Goal: Download file/media

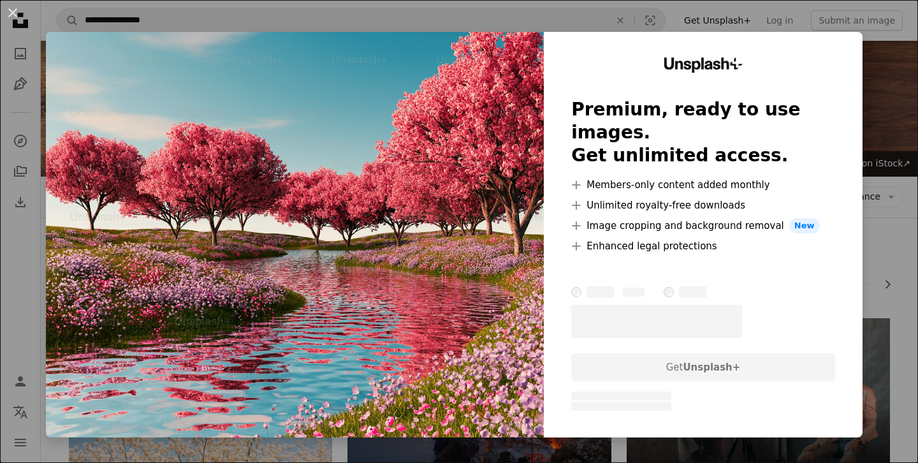
scroll to position [3086, 0]
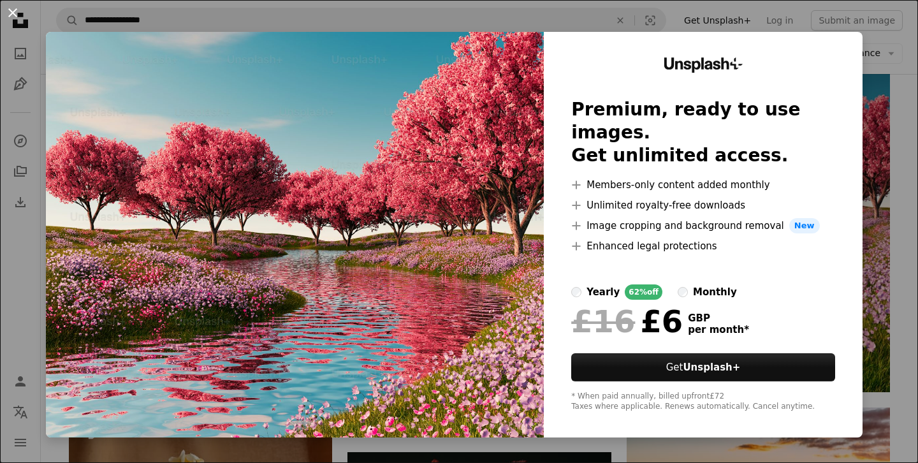
drag, startPoint x: 0, startPoint y: 0, endPoint x: 9, endPoint y: 13, distance: 15.6
click at [9, 13] on button "An X shape" at bounding box center [12, 12] width 15 height 15
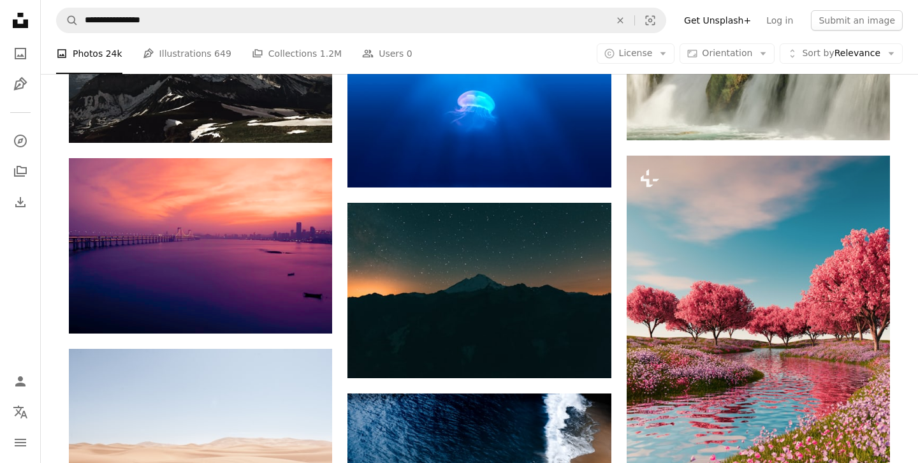
scroll to position [2954, 0]
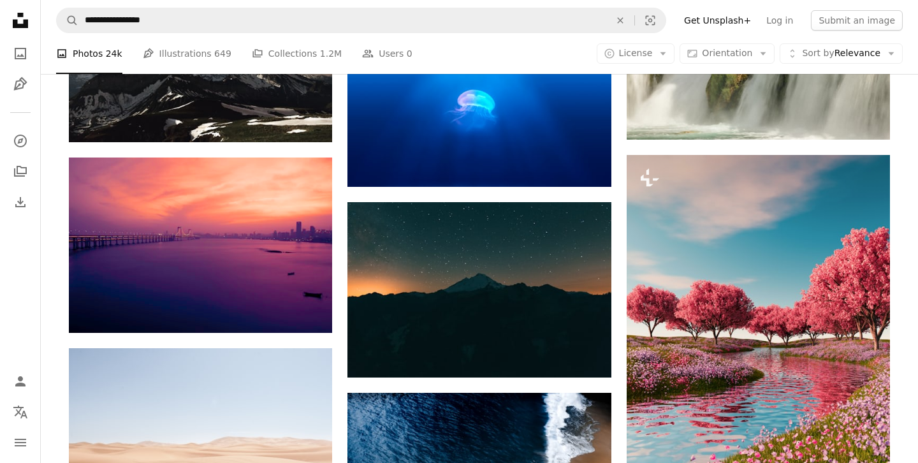
drag, startPoint x: 9, startPoint y: 13, endPoint x: 551, endPoint y: 193, distance: 571.7
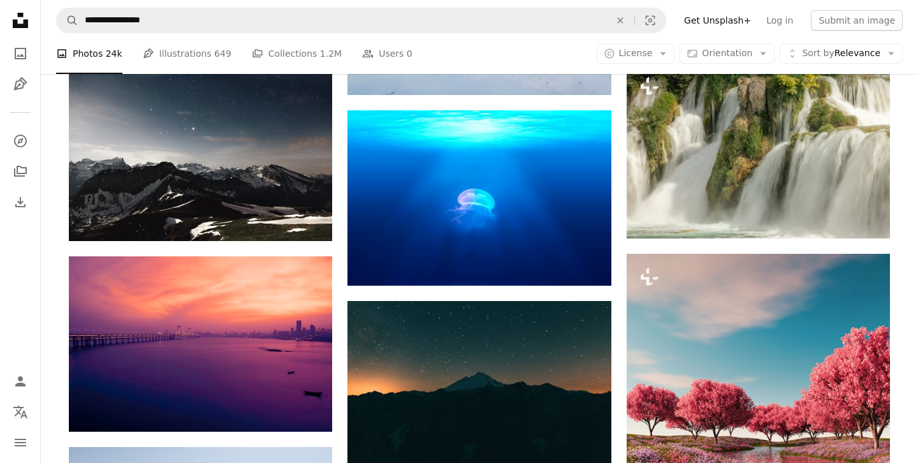
scroll to position [2858, 0]
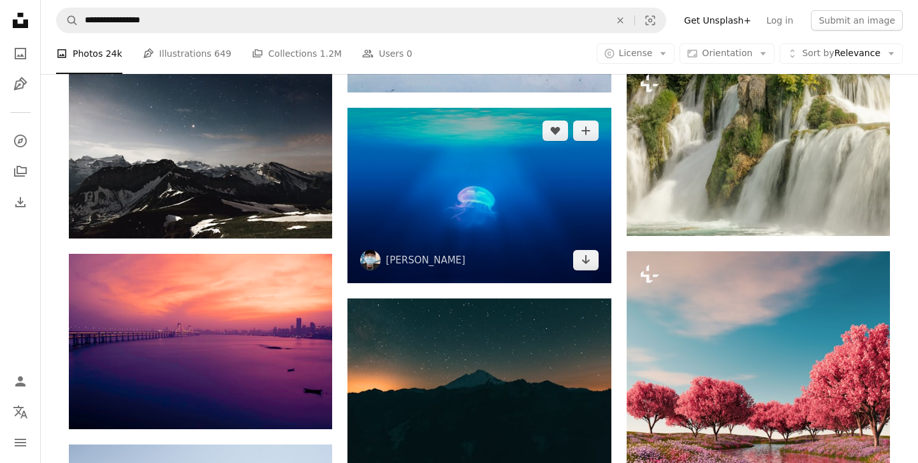
click at [584, 266] on icon "Arrow pointing down" at bounding box center [586, 259] width 10 height 15
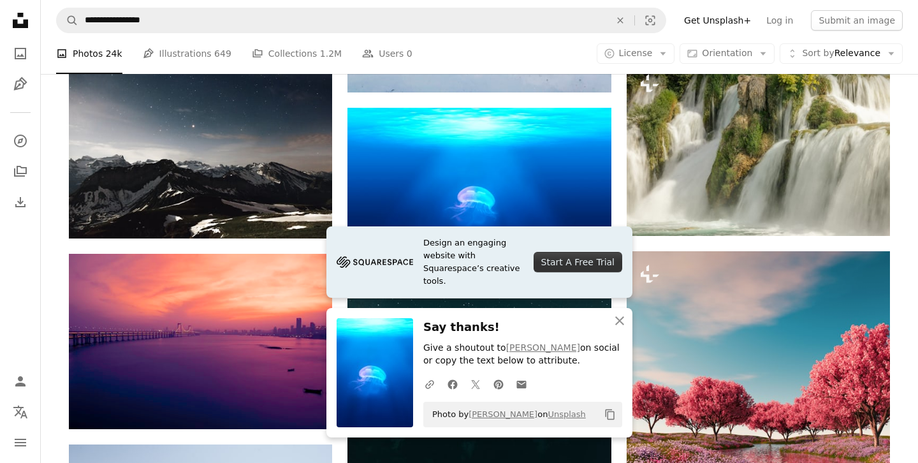
click at [618, 208] on div "Plus sign for Unsplash+ A heart A plus sign [PERSON_NAME] For Unsplash+ A lock …" at bounding box center [479, 357] width 821 height 5795
drag, startPoint x: 551, startPoint y: 193, endPoint x: 617, endPoint y: 326, distance: 148.0
click at [617, 326] on icon "An X shape" at bounding box center [619, 320] width 15 height 15
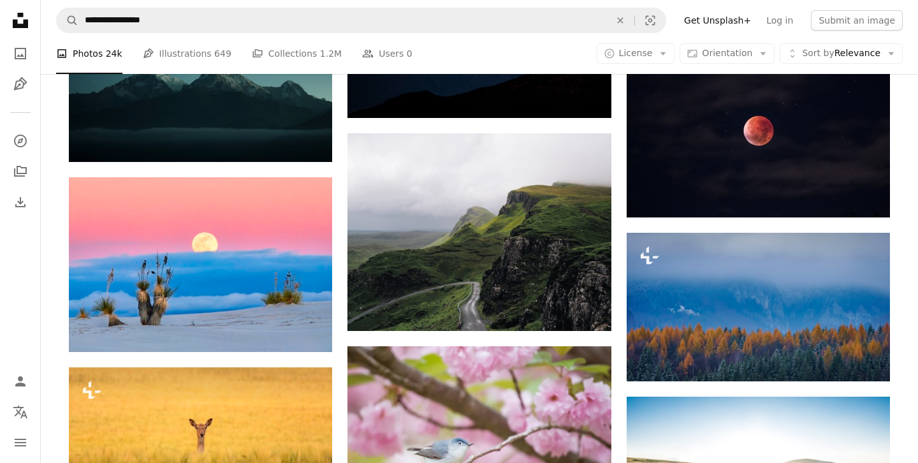
scroll to position [5178, 0]
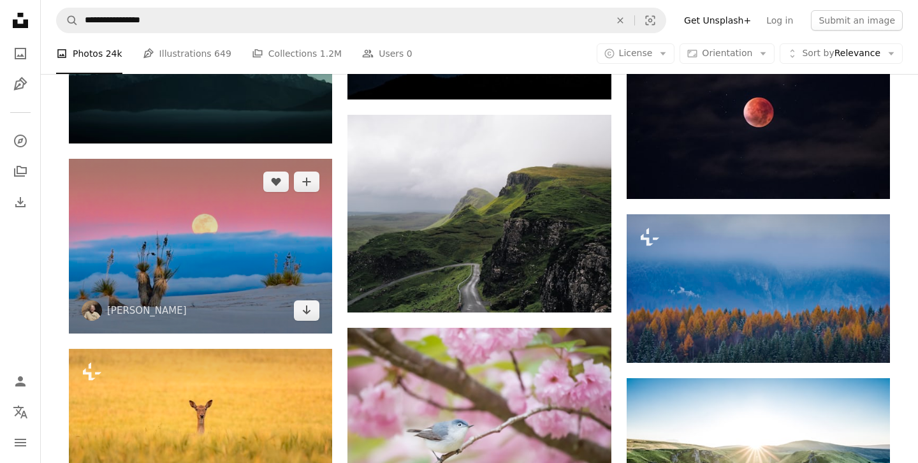
click at [281, 285] on img at bounding box center [200, 246] width 263 height 175
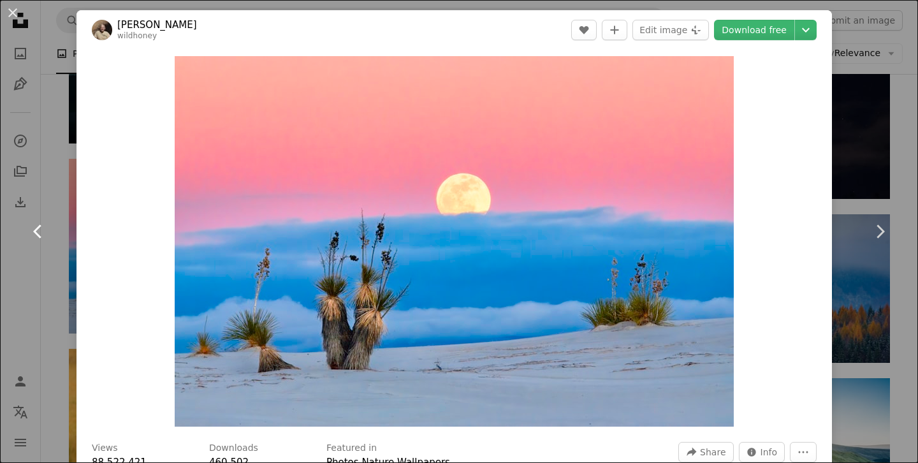
drag, startPoint x: 617, startPoint y: 326, endPoint x: 45, endPoint y: 260, distance: 576.2
click at [45, 260] on link "Chevron left" at bounding box center [38, 231] width 76 height 122
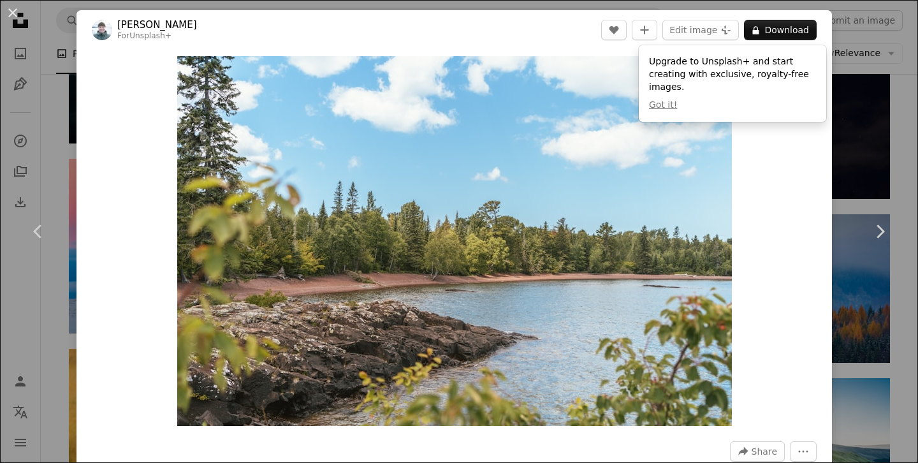
drag, startPoint x: 45, startPoint y: 260, endPoint x: 899, endPoint y: 92, distance: 871.1
click at [899, 92] on div "An X shape Chevron left Chevron right [PERSON_NAME] For Unsplash+ A heart A plu…" at bounding box center [459, 231] width 918 height 463
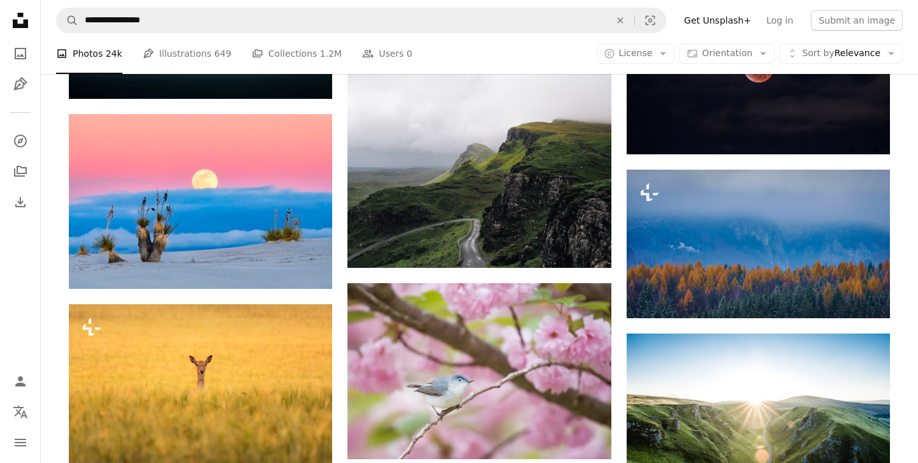
scroll to position [5220, 0]
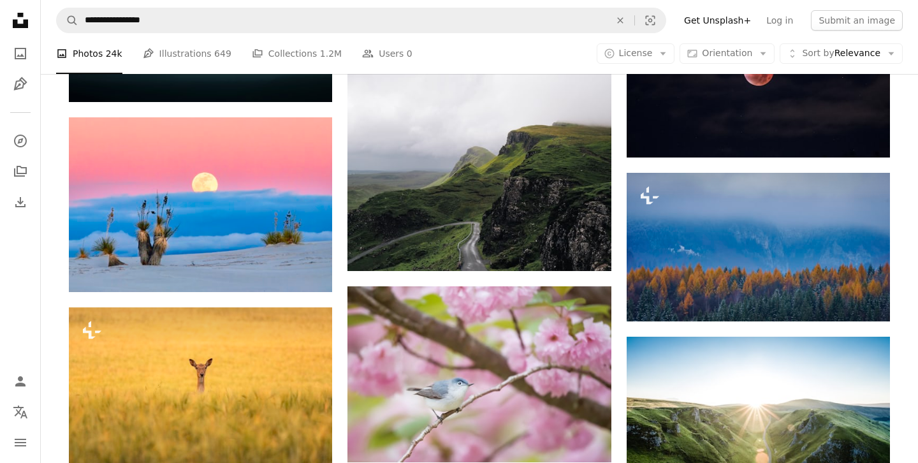
drag, startPoint x: 899, startPoint y: 92, endPoint x: 48, endPoint y: 256, distance: 867.2
drag, startPoint x: 48, startPoint y: 256, endPoint x: 336, endPoint y: 275, distance: 288.7
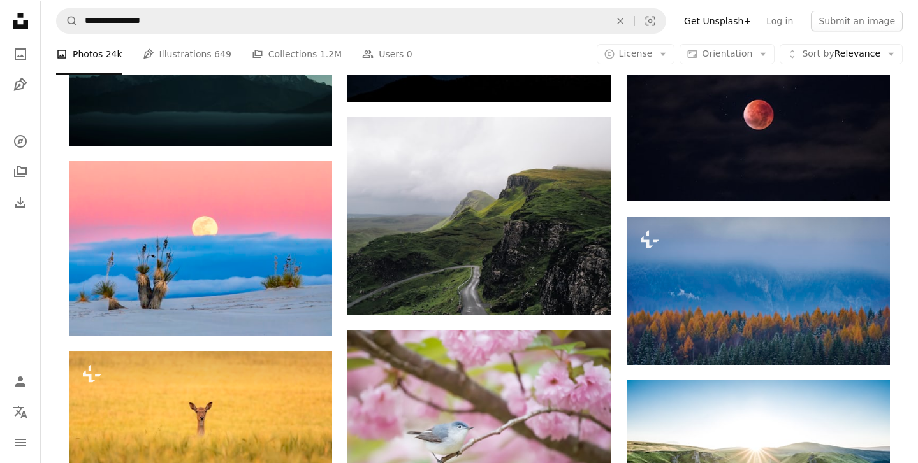
scroll to position [5177, 0]
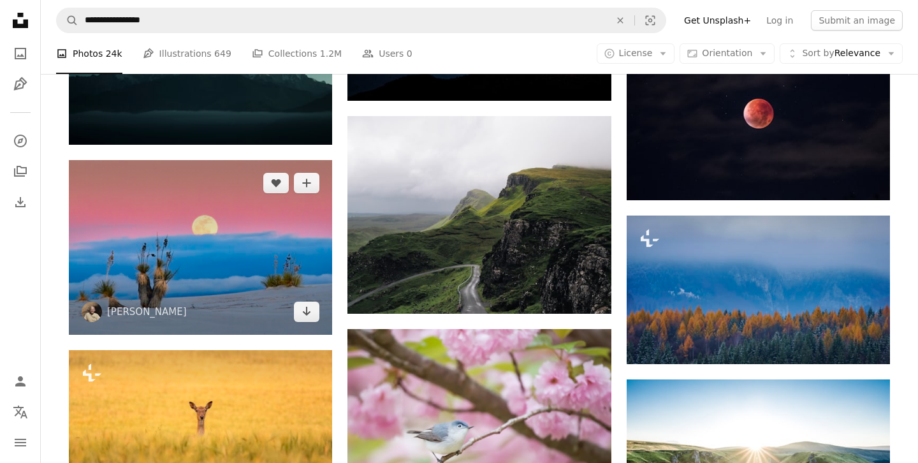
click at [300, 320] on div "A heart A plus sign [PERSON_NAME] Arrow pointing down" at bounding box center [200, 247] width 263 height 175
click at [303, 315] on icon "Arrow pointing down" at bounding box center [307, 310] width 10 height 15
